Goal: Task Accomplishment & Management: Complete application form

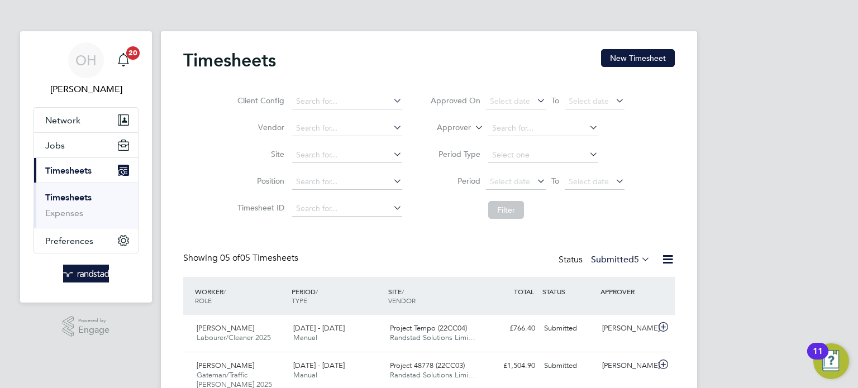
click at [619, 64] on button "New Timesheet" at bounding box center [638, 58] width 74 height 18
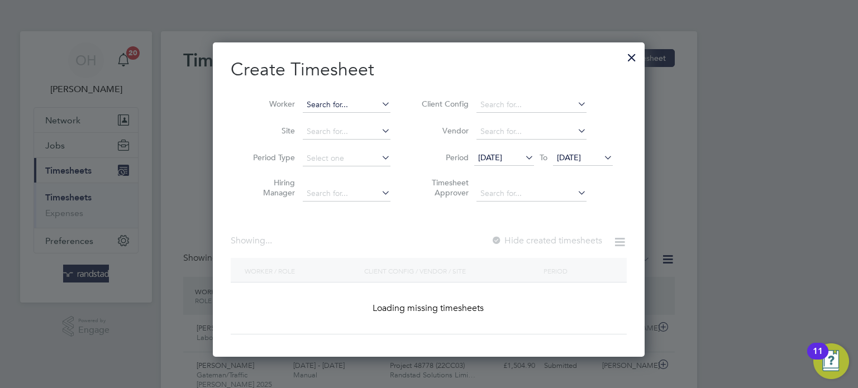
click at [322, 109] on input at bounding box center [347, 105] width 88 height 16
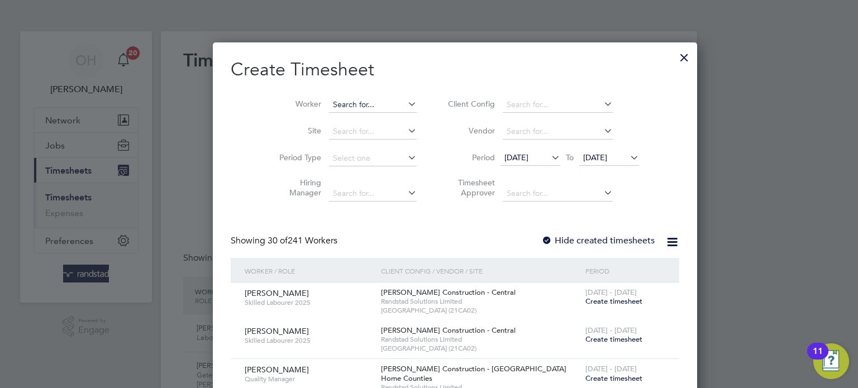
scroll to position [1905, 432]
type input "m"
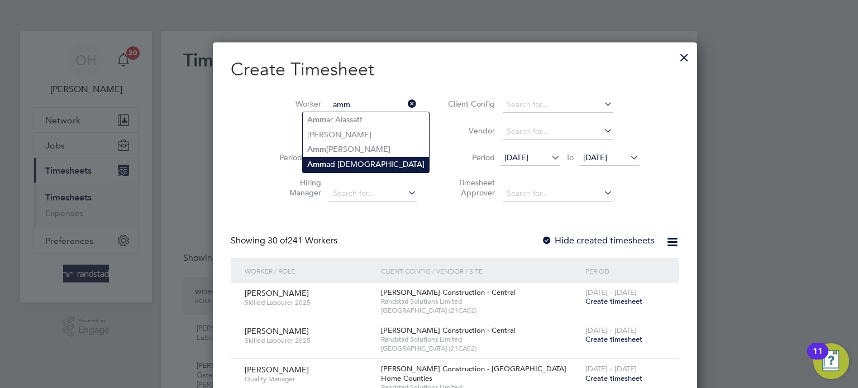
click at [334, 165] on li "Amm ad [DEMOGRAPHIC_DATA]" at bounding box center [366, 164] width 126 height 15
type input "[PERSON_NAME]"
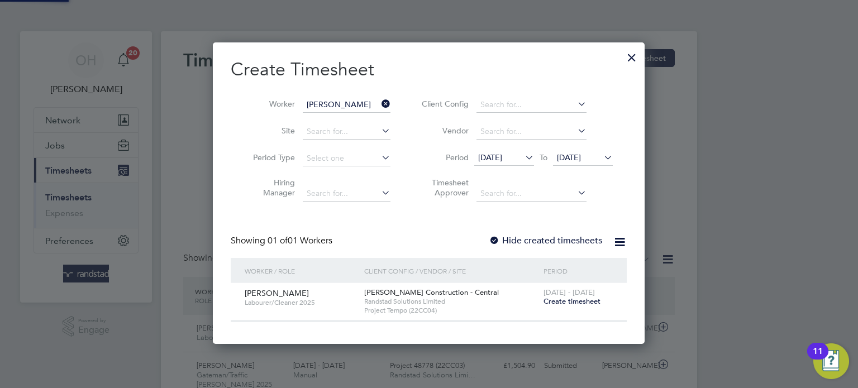
scroll to position [300, 432]
click at [568, 300] on span "Create timesheet" at bounding box center [571, 300] width 57 height 9
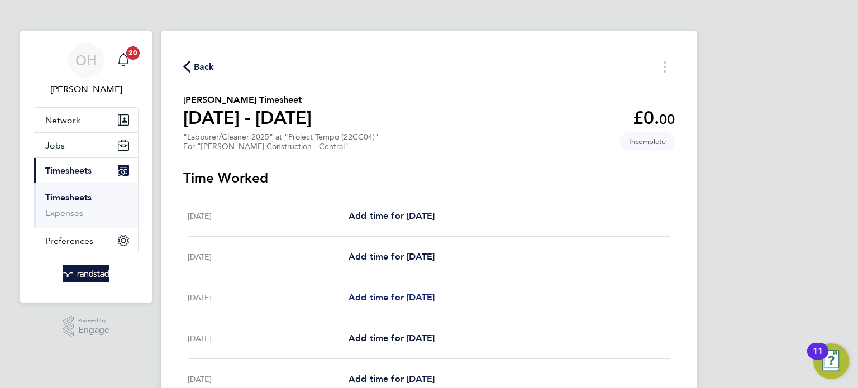
click at [373, 298] on span "Add time for [DATE]" at bounding box center [391, 297] width 86 height 11
select select "30"
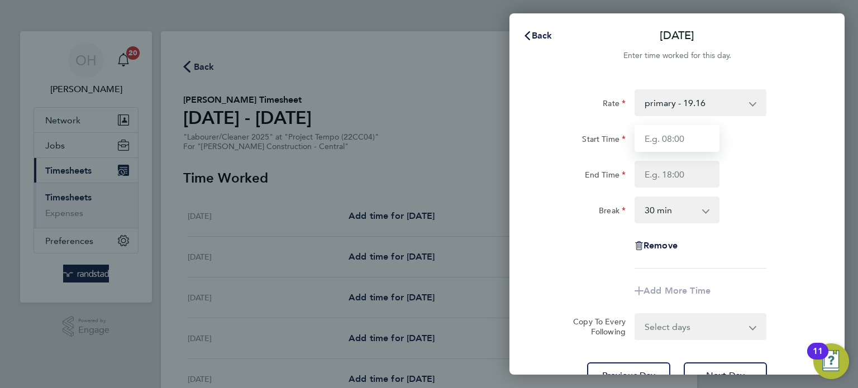
click at [683, 133] on input "Start Time" at bounding box center [676, 138] width 85 height 27
type input "07:30"
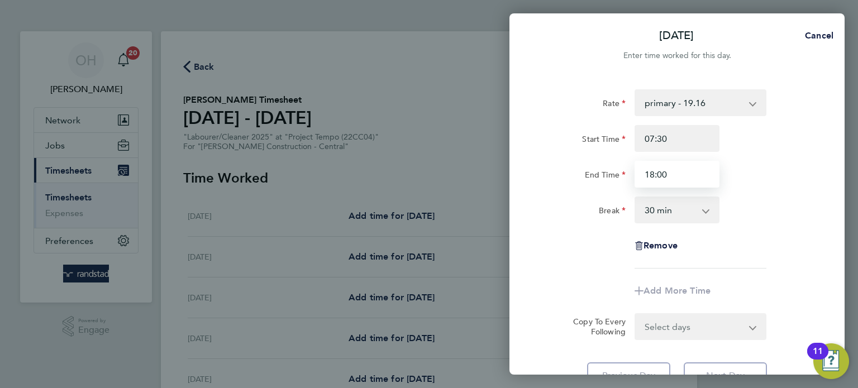
type input "18:00"
click at [827, 218] on div "Rate primary - 19.16 Overtime 1 - 27.81 Overtime 2 - 36.21 Start Time 07:30 End…" at bounding box center [676, 239] width 335 height 327
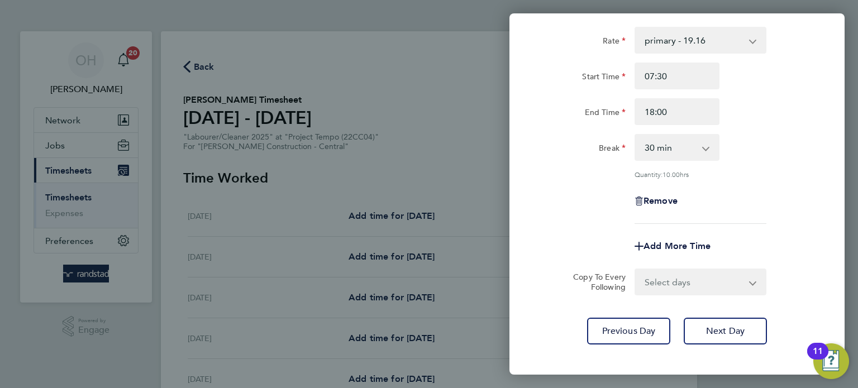
scroll to position [71, 0]
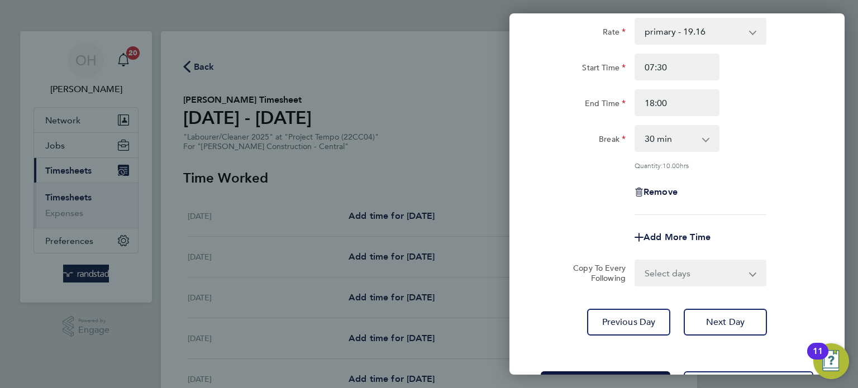
click at [710, 266] on select "Select days Day [DATE] [DATE] [DATE] [DATE]" at bounding box center [693, 273] width 117 height 25
select select "DAY"
click at [635, 261] on select "Select days Day [DATE] [DATE] [DATE] [DATE]" at bounding box center [693, 273] width 117 height 25
select select "[DATE]"
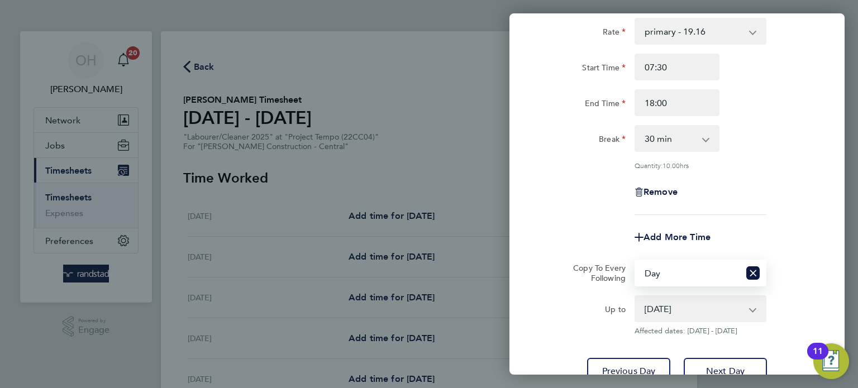
click at [661, 302] on select "[DATE] [DATE] [DATE] [DATE]" at bounding box center [693, 308] width 116 height 25
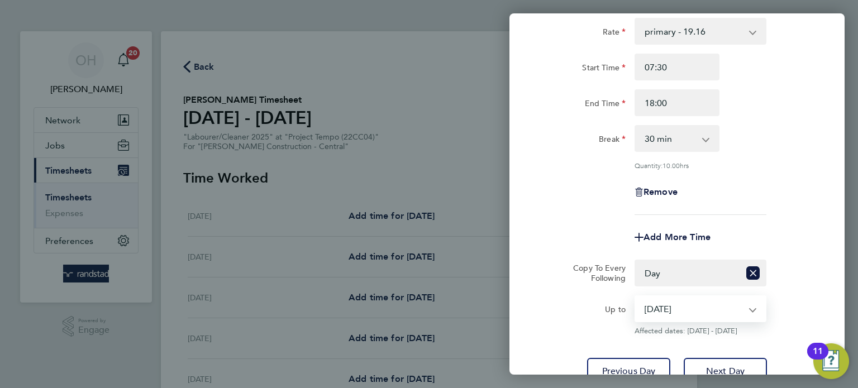
click at [796, 188] on div "Remove" at bounding box center [676, 192] width 281 height 27
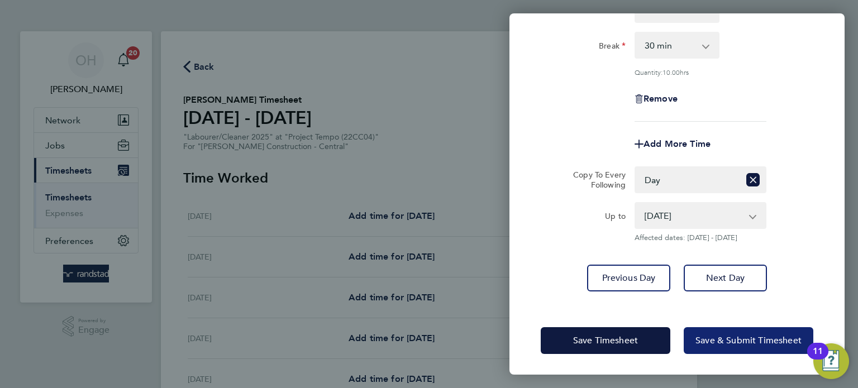
click at [700, 337] on span "Save & Submit Timesheet" at bounding box center [748, 340] width 106 height 11
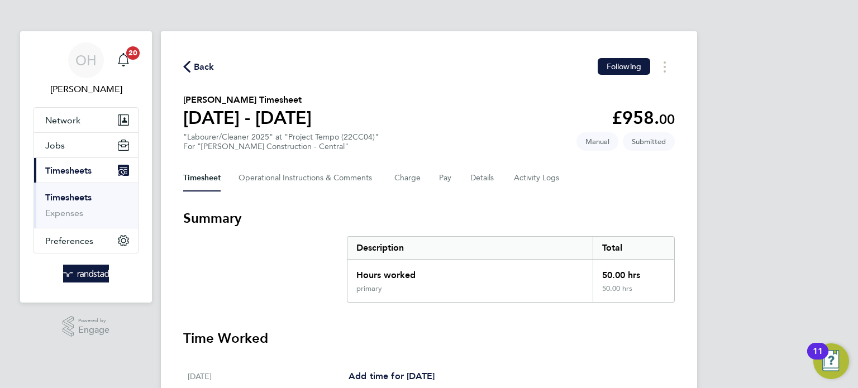
click at [200, 66] on span "Back" at bounding box center [204, 66] width 21 height 13
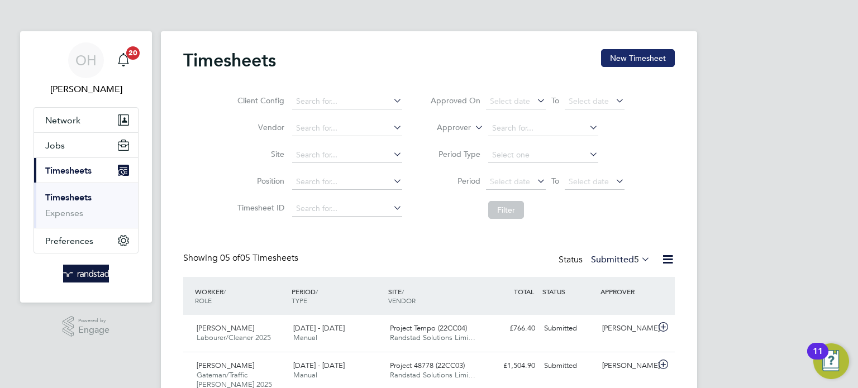
click at [643, 56] on button "New Timesheet" at bounding box center [638, 58] width 74 height 18
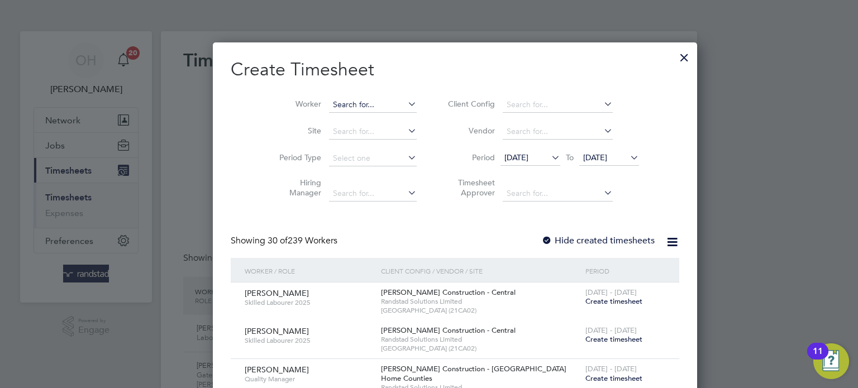
scroll to position [1905, 432]
click at [329, 111] on input at bounding box center [373, 105] width 88 height 16
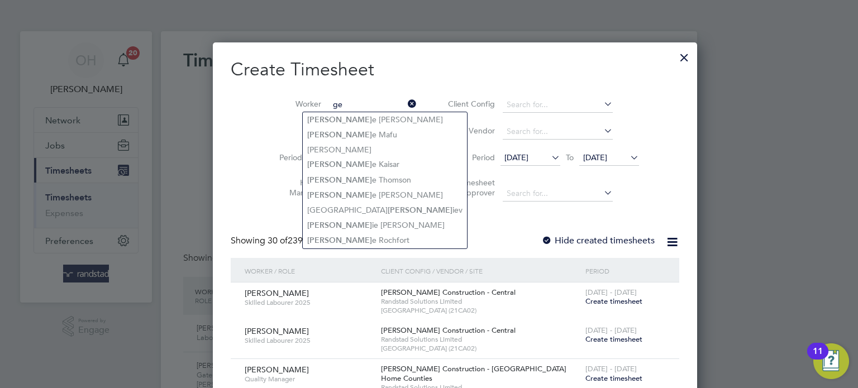
type input "g"
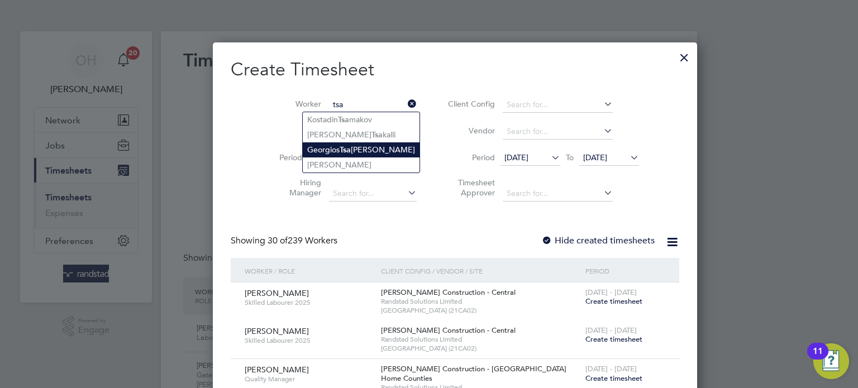
click at [328, 149] on li "[PERSON_NAME] Tsa kalos [PERSON_NAME]" at bounding box center [361, 149] width 117 height 15
type input "[PERSON_NAME]"
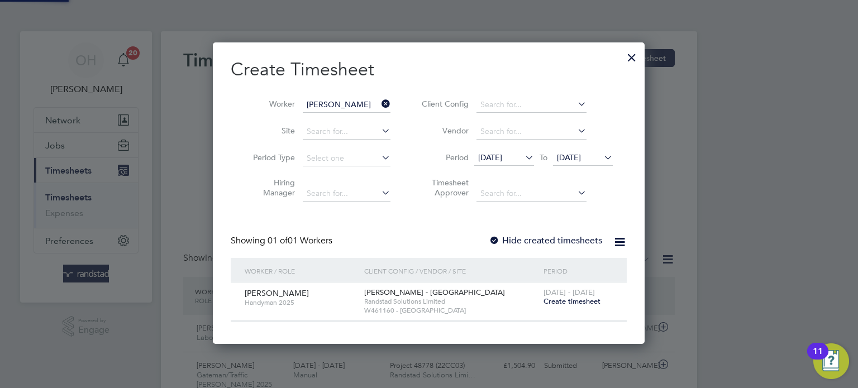
scroll to position [38, 0]
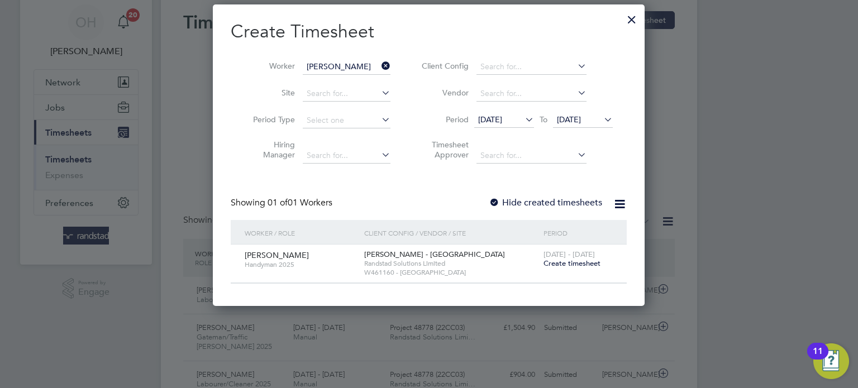
click at [565, 262] on span "Create timesheet" at bounding box center [571, 263] width 57 height 9
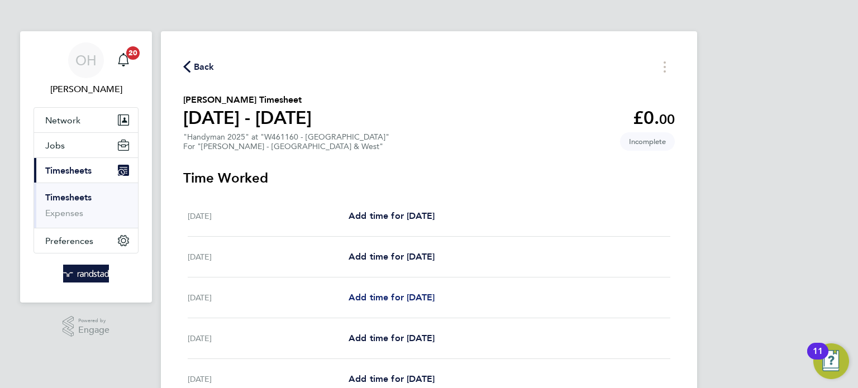
click at [372, 302] on span "Add time for [DATE]" at bounding box center [391, 297] width 86 height 11
select select "60"
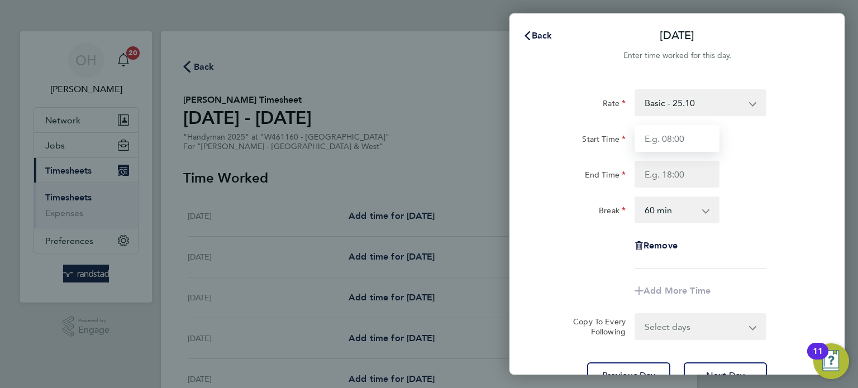
click at [657, 140] on input "Start Time" at bounding box center [676, 138] width 85 height 27
type input "07:30"
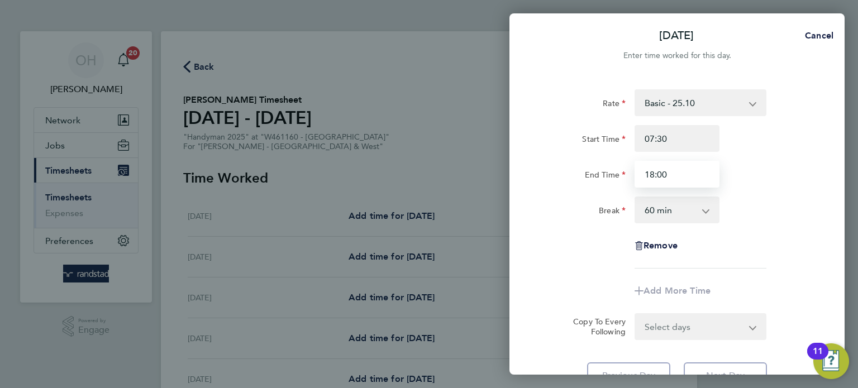
type input "18:00"
click at [743, 175] on div "End Time 18:00" at bounding box center [676, 174] width 281 height 27
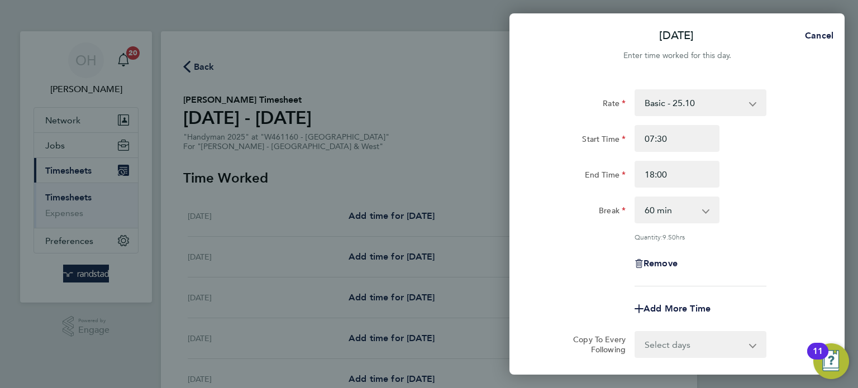
click at [677, 215] on select "0 min 15 min 30 min 45 min 60 min 75 min 90 min" at bounding box center [669, 210] width 69 height 25
select select "30"
click at [635, 198] on select "0 min 15 min 30 min 45 min 60 min 75 min 90 min" at bounding box center [669, 210] width 69 height 25
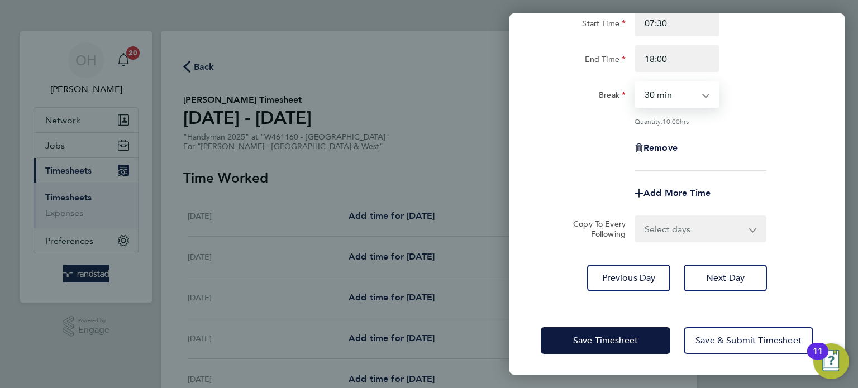
click at [681, 226] on select "Select days Day [DATE] [DATE] [DATE] [DATE]" at bounding box center [693, 229] width 117 height 25
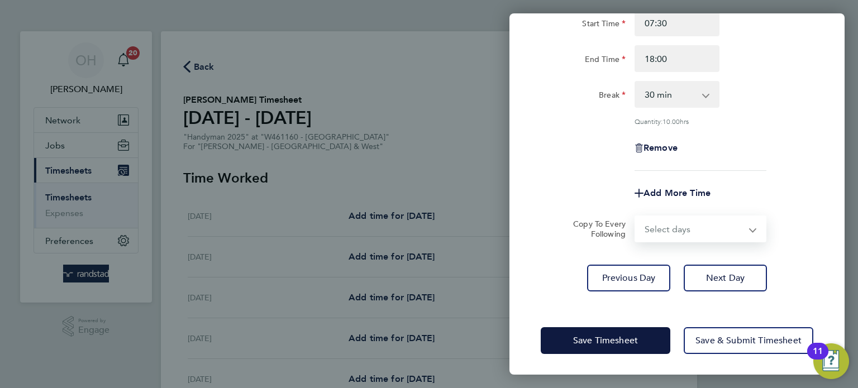
select select "DAY"
click at [635, 217] on select "Select days Day [DATE] [DATE] [DATE] [DATE]" at bounding box center [693, 229] width 117 height 25
select select "[DATE]"
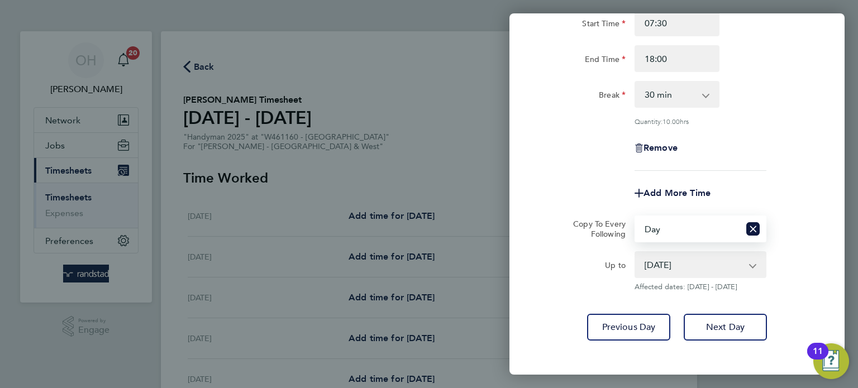
scroll to position [165, 0]
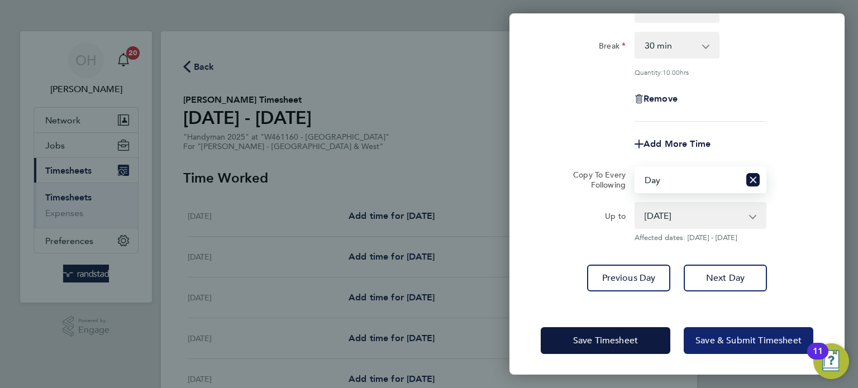
click at [722, 339] on span "Save & Submit Timesheet" at bounding box center [748, 340] width 106 height 11
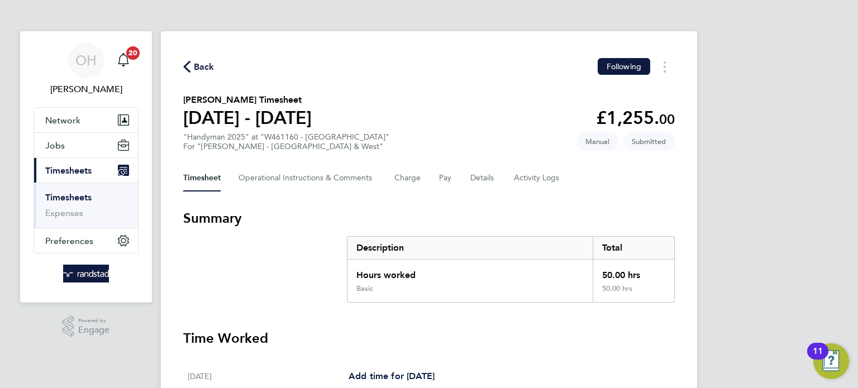
click at [205, 65] on span "Back" at bounding box center [204, 66] width 21 height 13
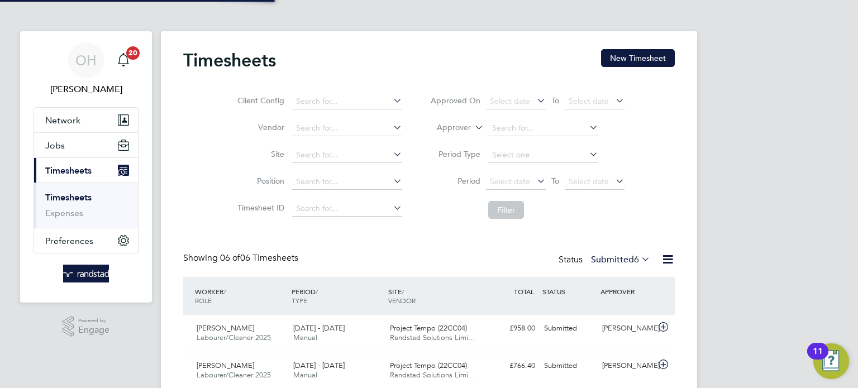
scroll to position [37, 97]
click at [659, 56] on button "New Timesheet" at bounding box center [638, 58] width 74 height 18
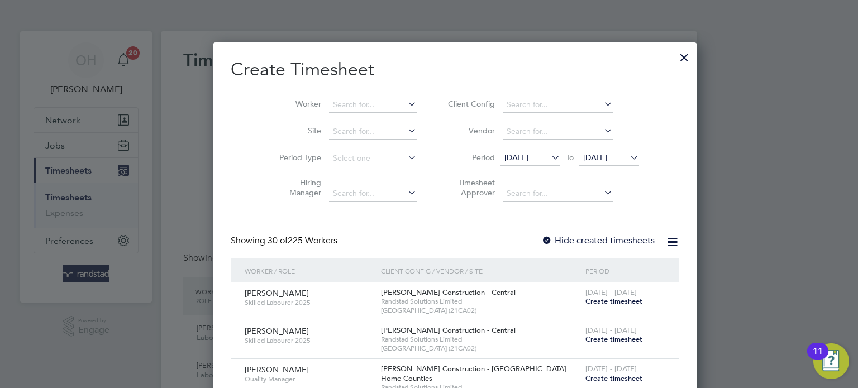
scroll to position [1953, 432]
click at [674, 58] on div at bounding box center [684, 55] width 20 height 20
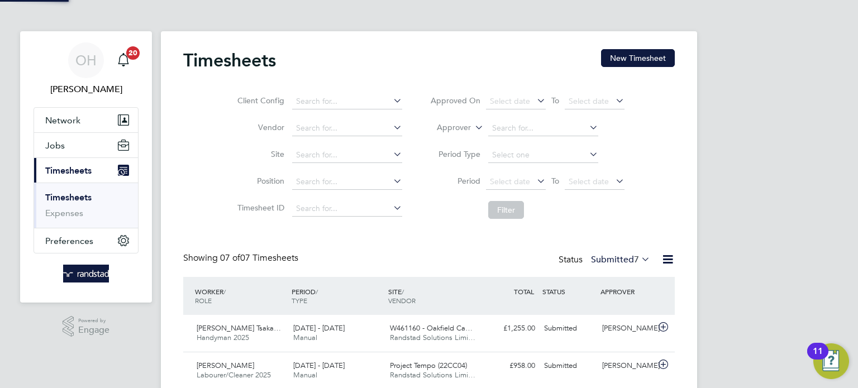
scroll to position [28, 97]
click at [622, 63] on button "New Timesheet" at bounding box center [638, 58] width 74 height 18
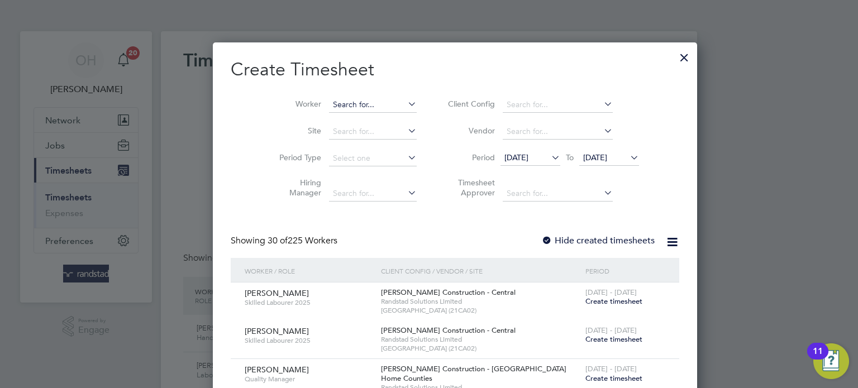
click at [357, 108] on input at bounding box center [373, 105] width 88 height 16
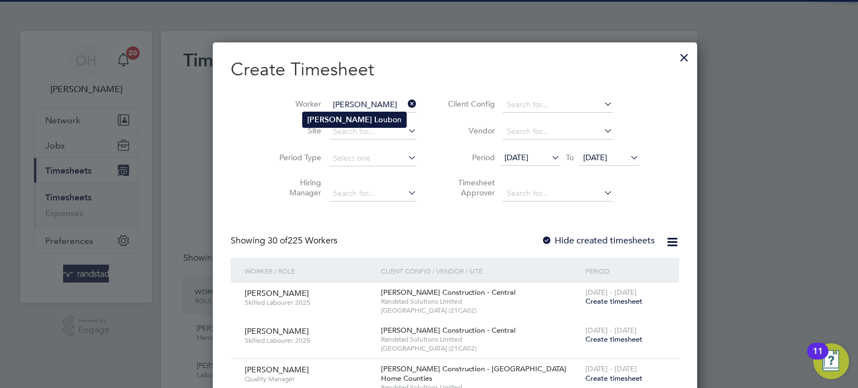
click at [374, 118] on b "Lo" at bounding box center [378, 119] width 9 height 9
type input "[PERSON_NAME]"
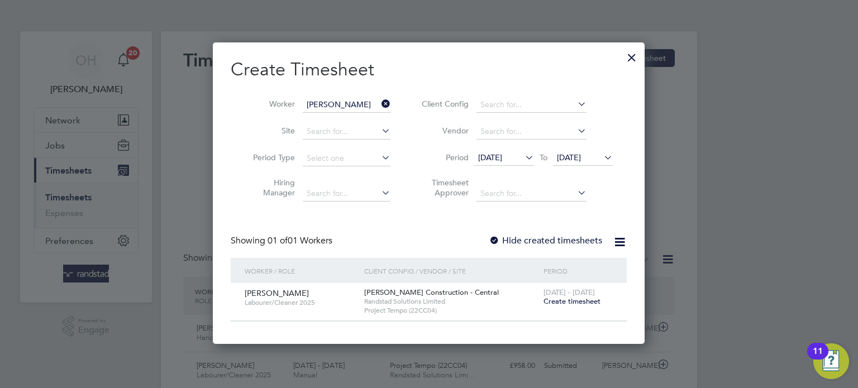
click at [573, 300] on span "Create timesheet" at bounding box center [571, 300] width 57 height 9
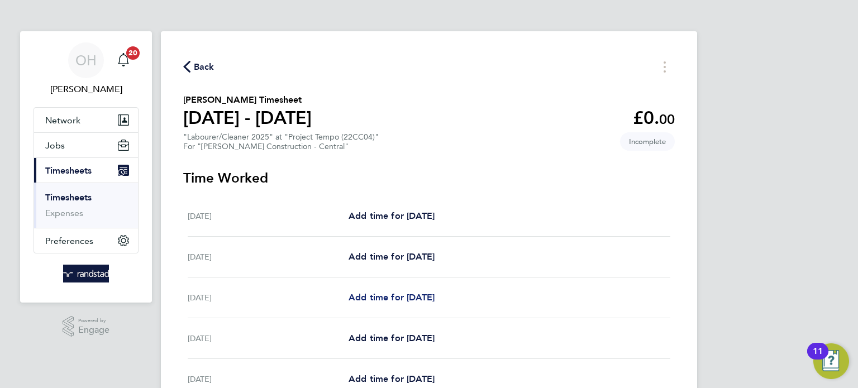
click at [357, 295] on span "Add time for [DATE]" at bounding box center [391, 297] width 86 height 11
select select "30"
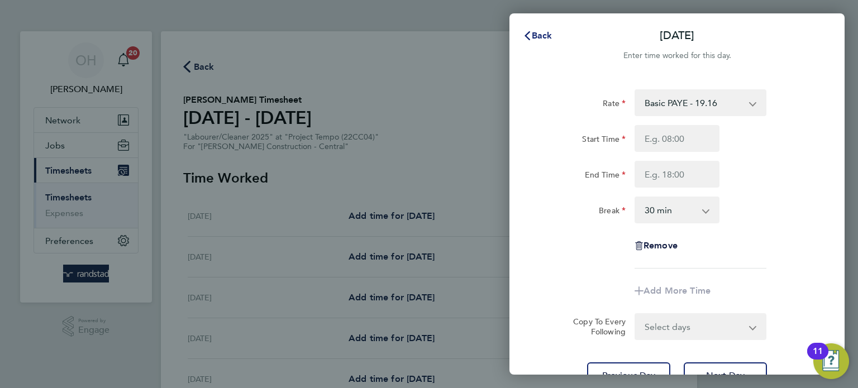
click at [528, 35] on icon "button" at bounding box center [527, 35] width 9 height 9
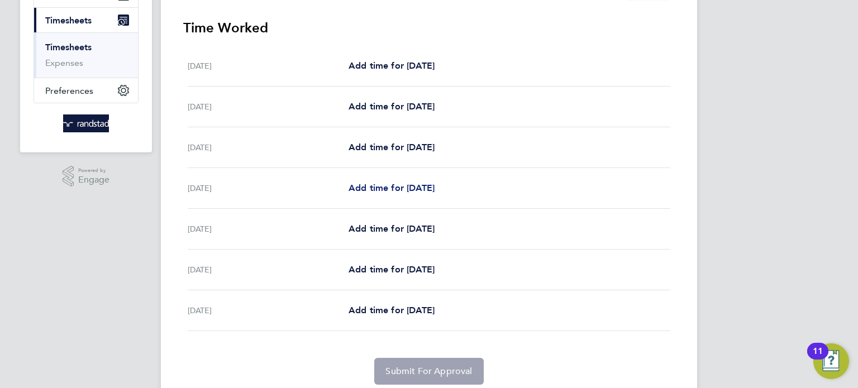
click at [408, 184] on span "Add time for [DATE]" at bounding box center [391, 188] width 86 height 11
select select "30"
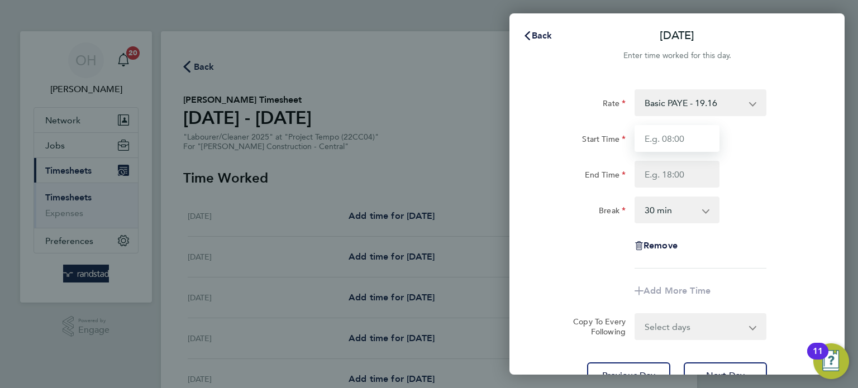
click at [656, 140] on input "Start Time" at bounding box center [676, 138] width 85 height 27
type input "07:30"
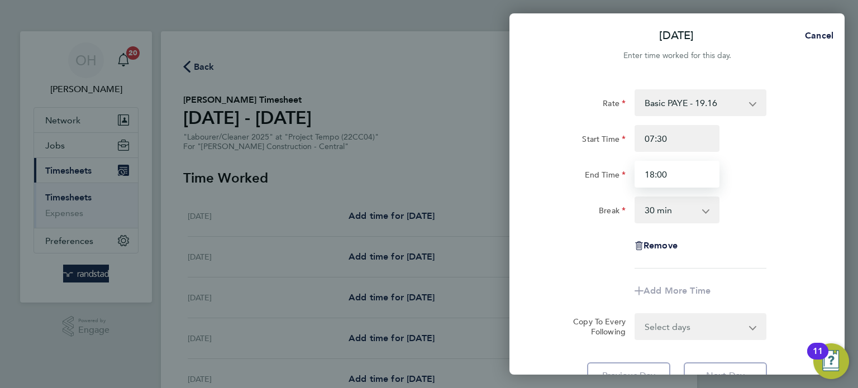
type input "18:00"
click at [749, 179] on div "End Time 18:00" at bounding box center [676, 174] width 281 height 27
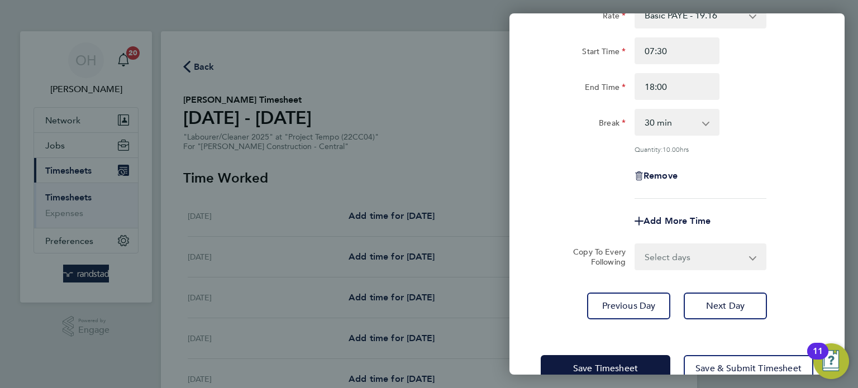
click at [658, 246] on select "Select days Day [DATE] [DATE] [DATE]" at bounding box center [693, 257] width 117 height 25
select select "DAY"
click at [635, 245] on select "Select days Day [DATE] [DATE] [DATE]" at bounding box center [693, 257] width 117 height 25
select select "[DATE]"
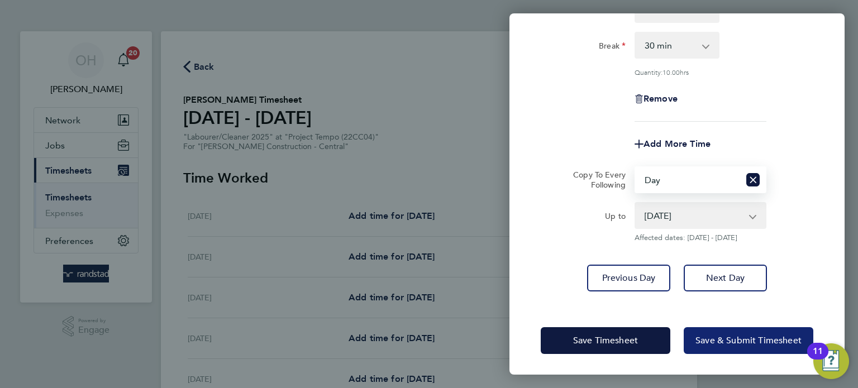
click at [722, 341] on span "Save & Submit Timesheet" at bounding box center [748, 340] width 106 height 11
